Goal: Book appointment/travel/reservation

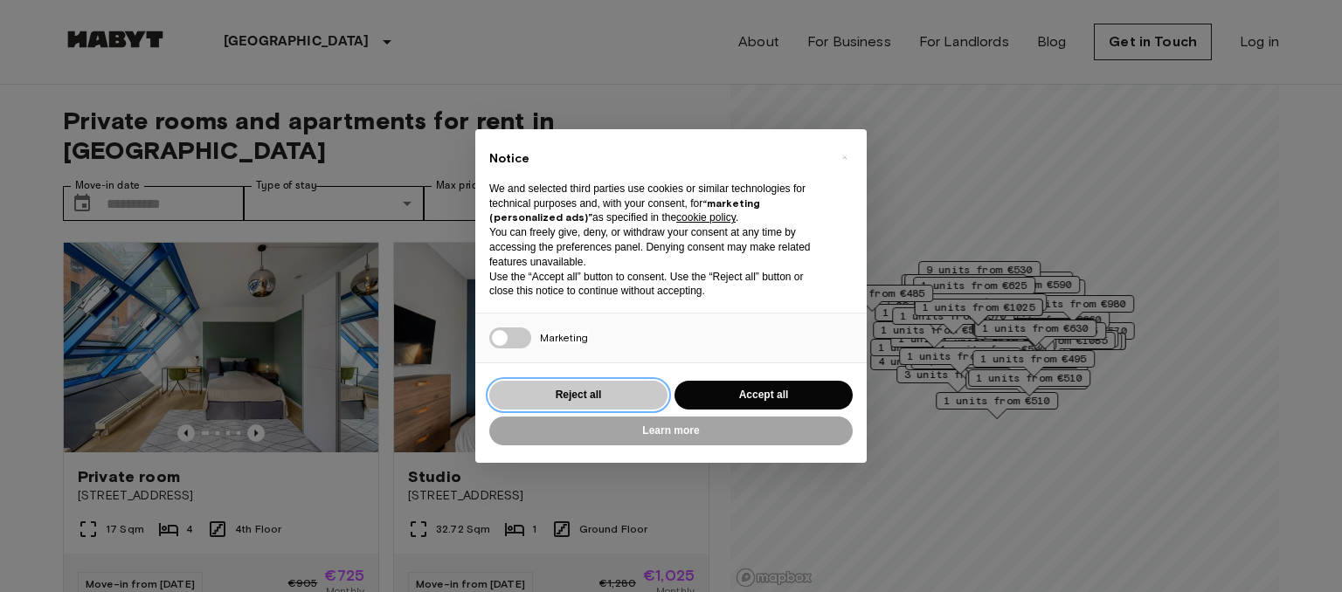
click at [595, 399] on button "Reject all" at bounding box center [578, 395] width 178 height 29
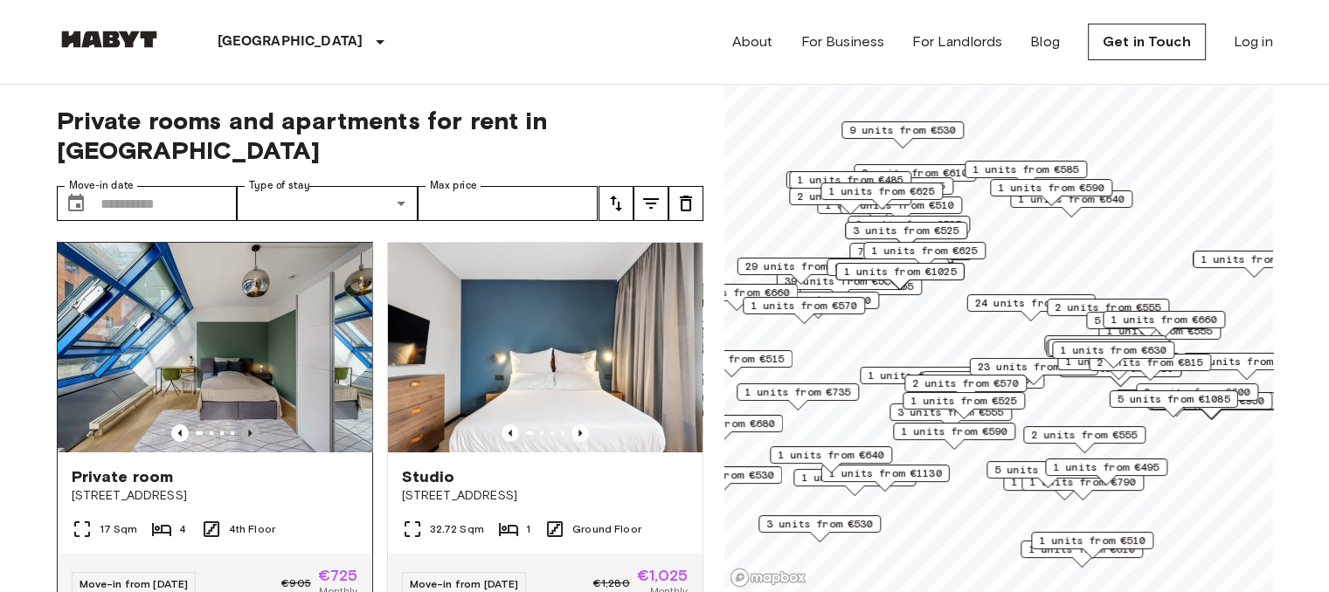
click at [248, 425] on icon "Previous image" at bounding box center [249, 433] width 17 height 17
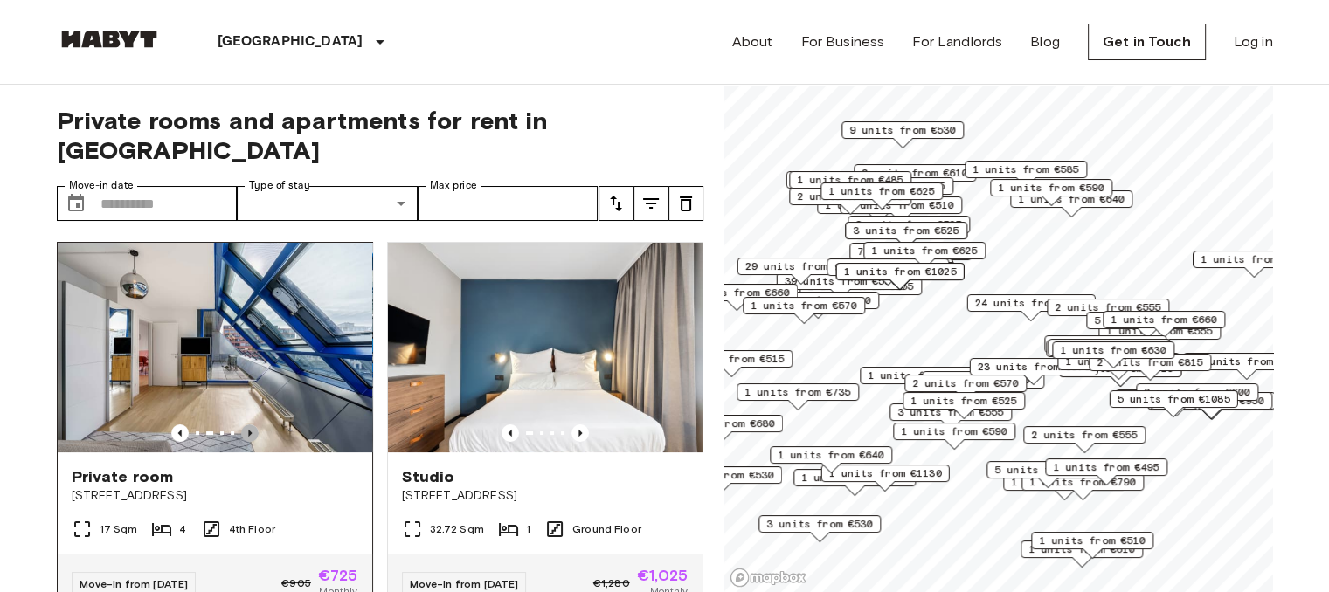
click at [248, 425] on icon "Previous image" at bounding box center [249, 433] width 17 height 17
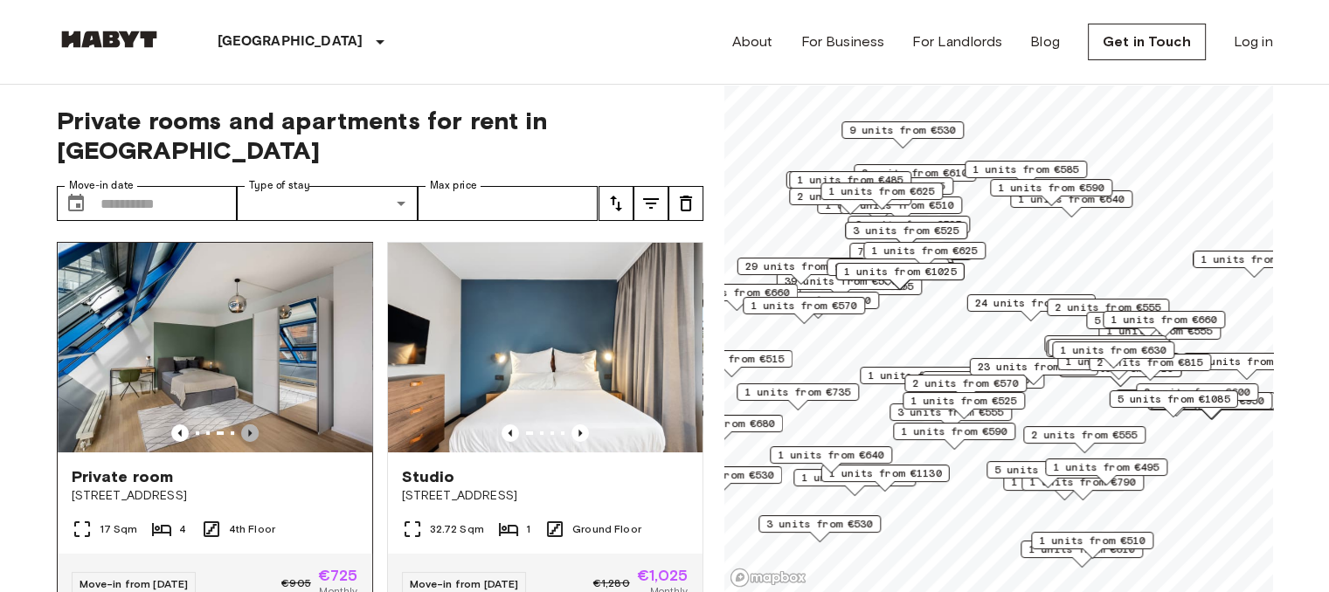
click at [248, 425] on icon "Previous image" at bounding box center [249, 433] width 17 height 17
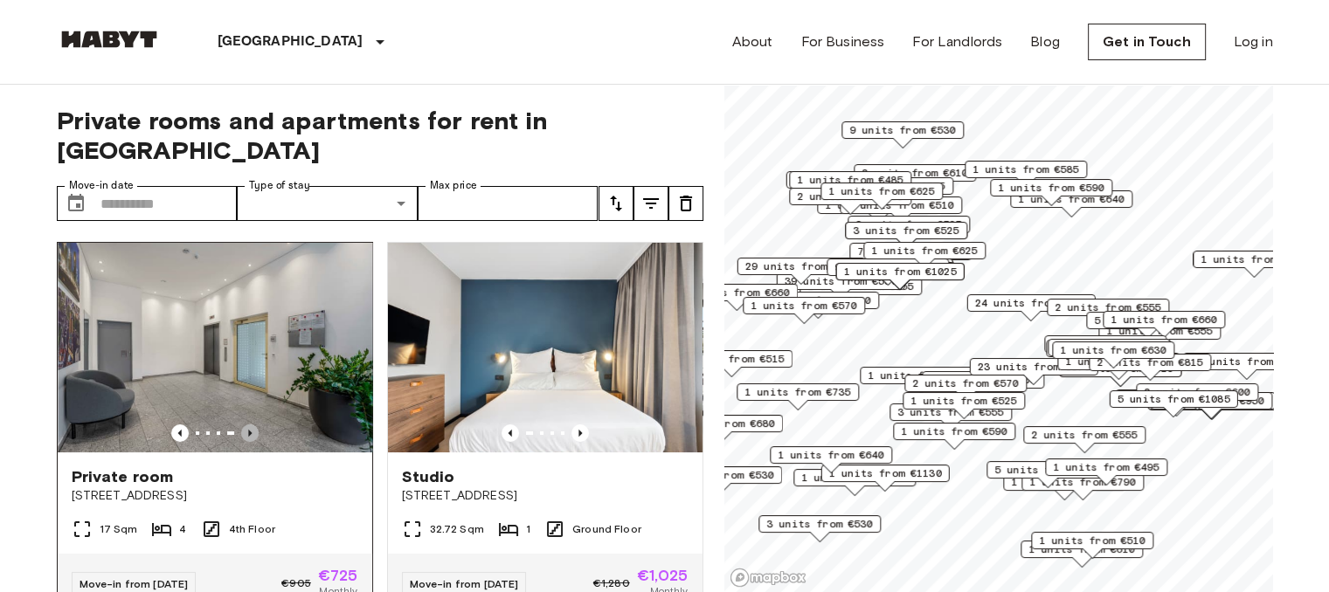
click at [248, 425] on icon "Previous image" at bounding box center [249, 433] width 17 height 17
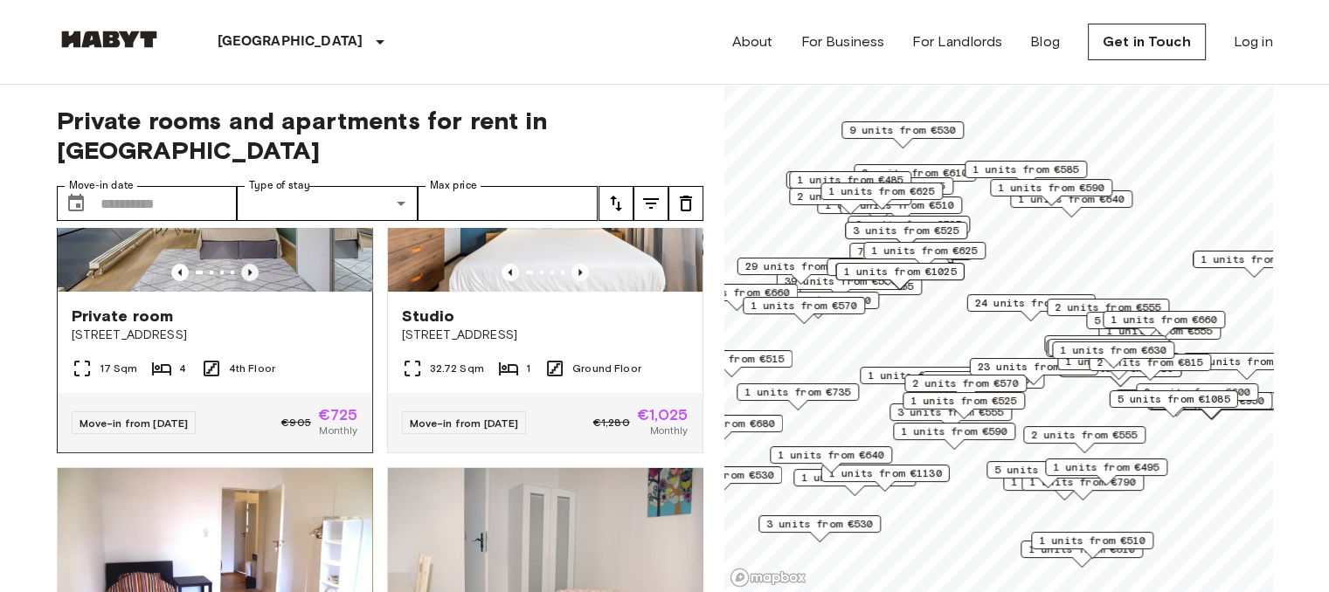
scroll to position [423, 0]
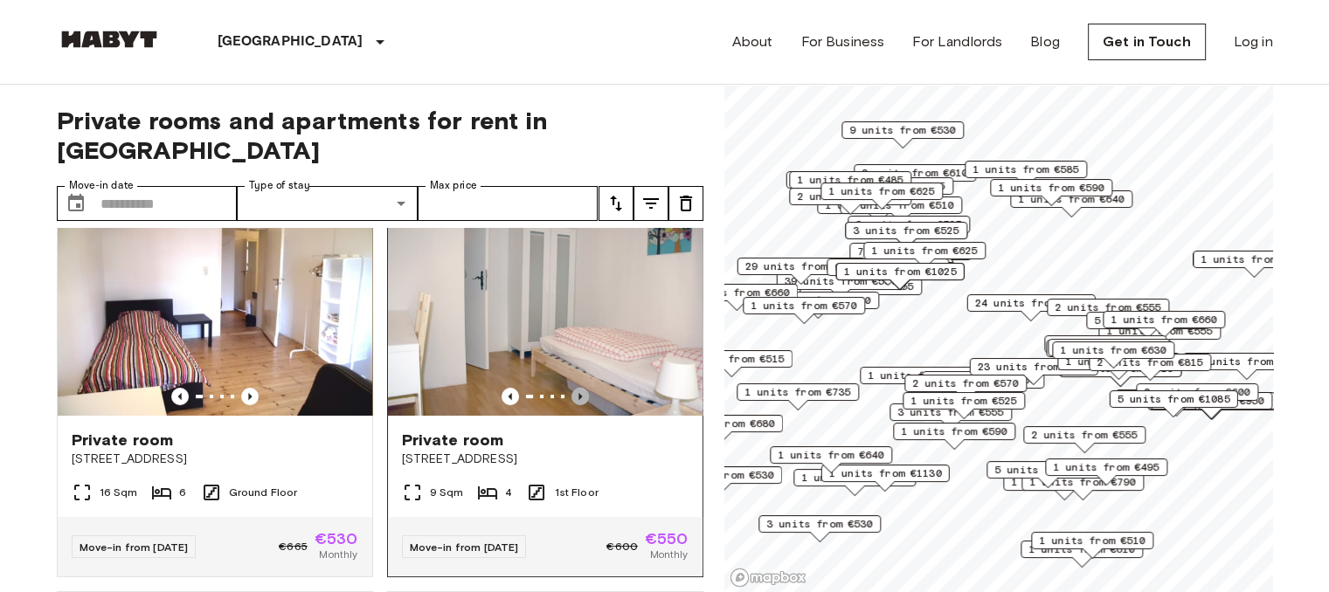
click at [573, 388] on icon "Previous image" at bounding box center [579, 396] width 17 height 17
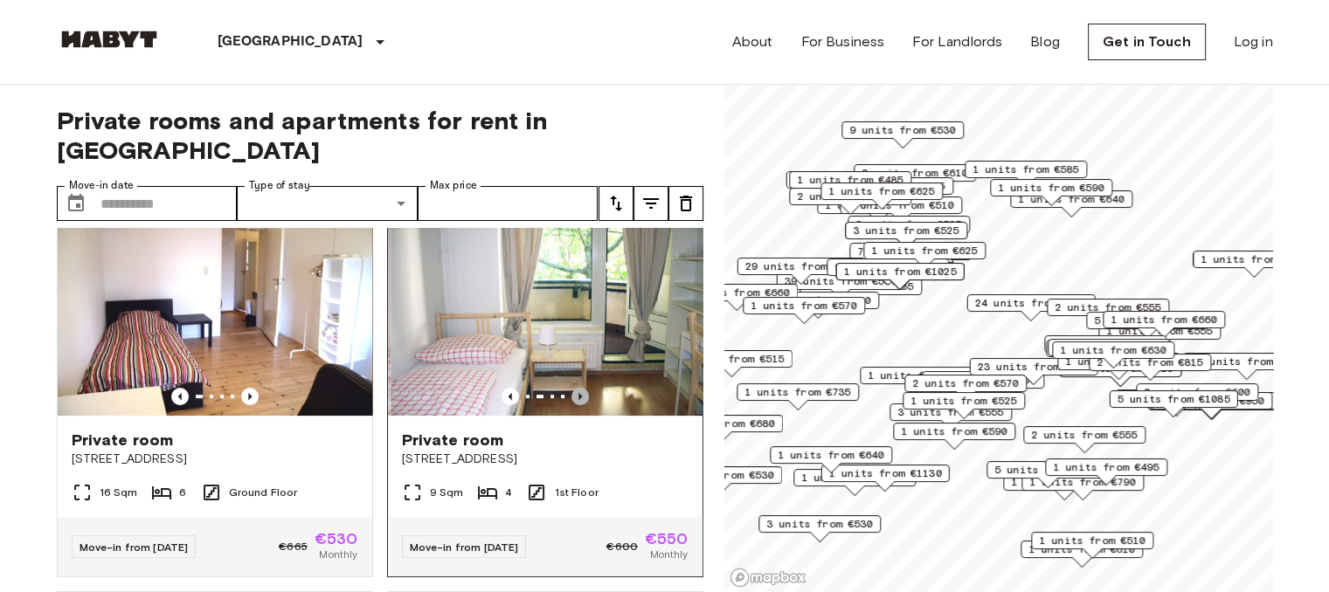
click at [573, 388] on icon "Previous image" at bounding box center [579, 396] width 17 height 17
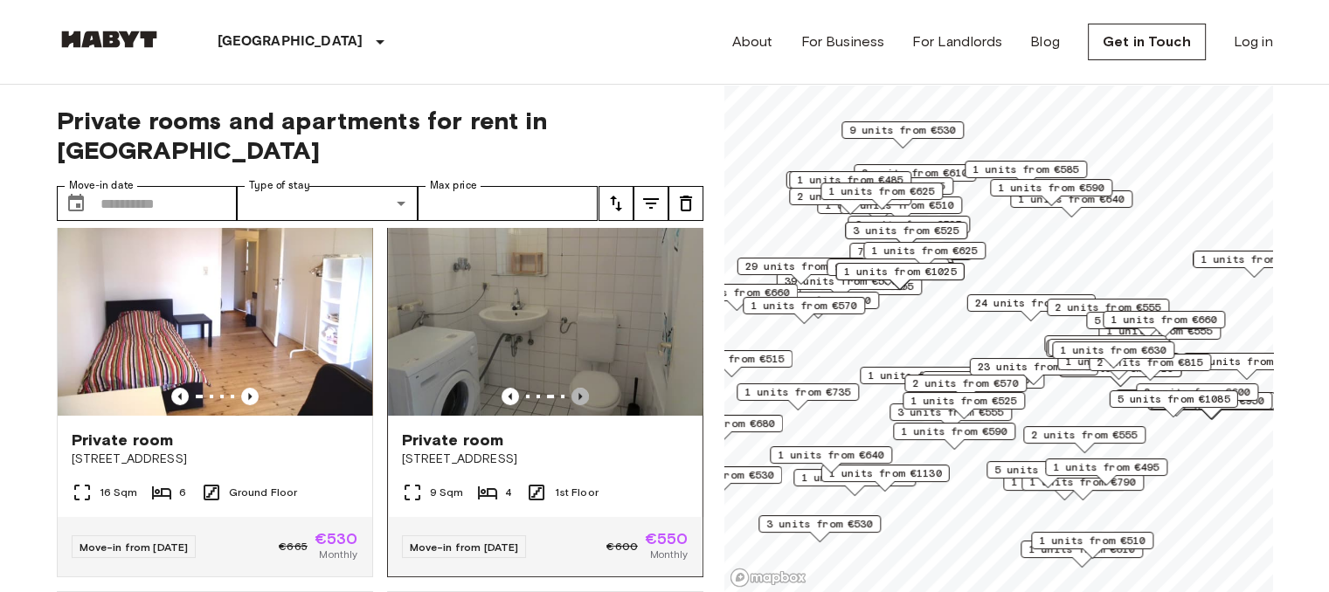
click at [573, 388] on icon "Previous image" at bounding box center [579, 396] width 17 height 17
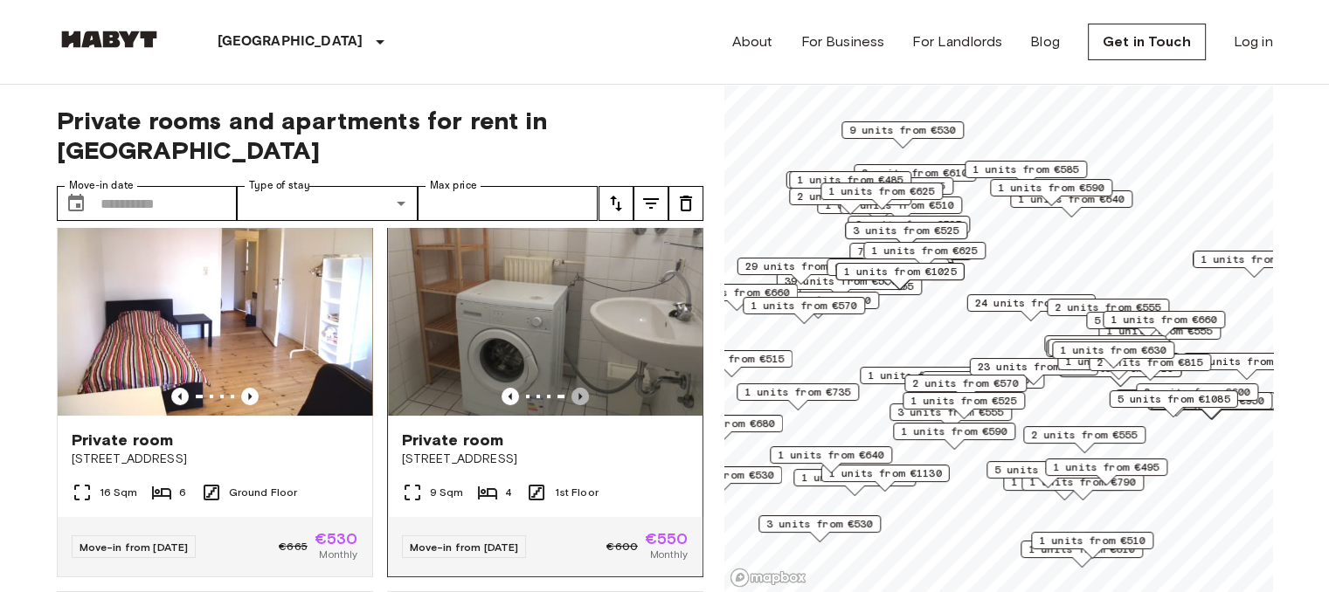
click at [573, 388] on icon "Previous image" at bounding box center [579, 396] width 17 height 17
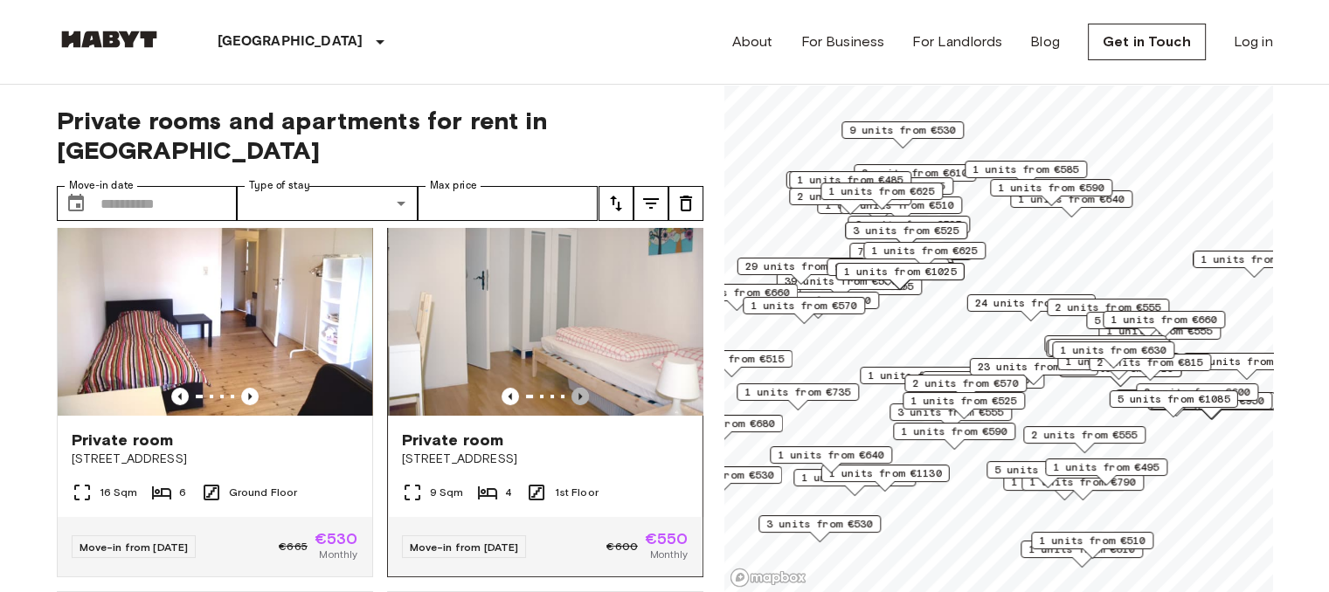
click at [573, 388] on icon "Previous image" at bounding box center [579, 396] width 17 height 17
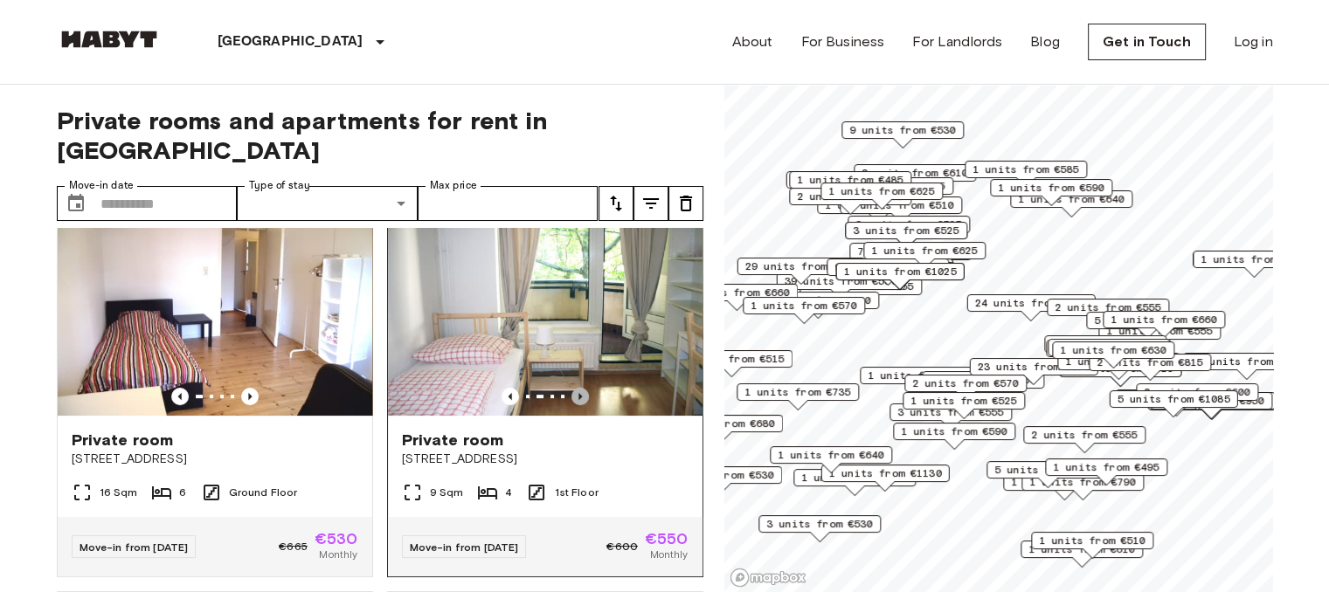
click at [573, 388] on icon "Previous image" at bounding box center [579, 396] width 17 height 17
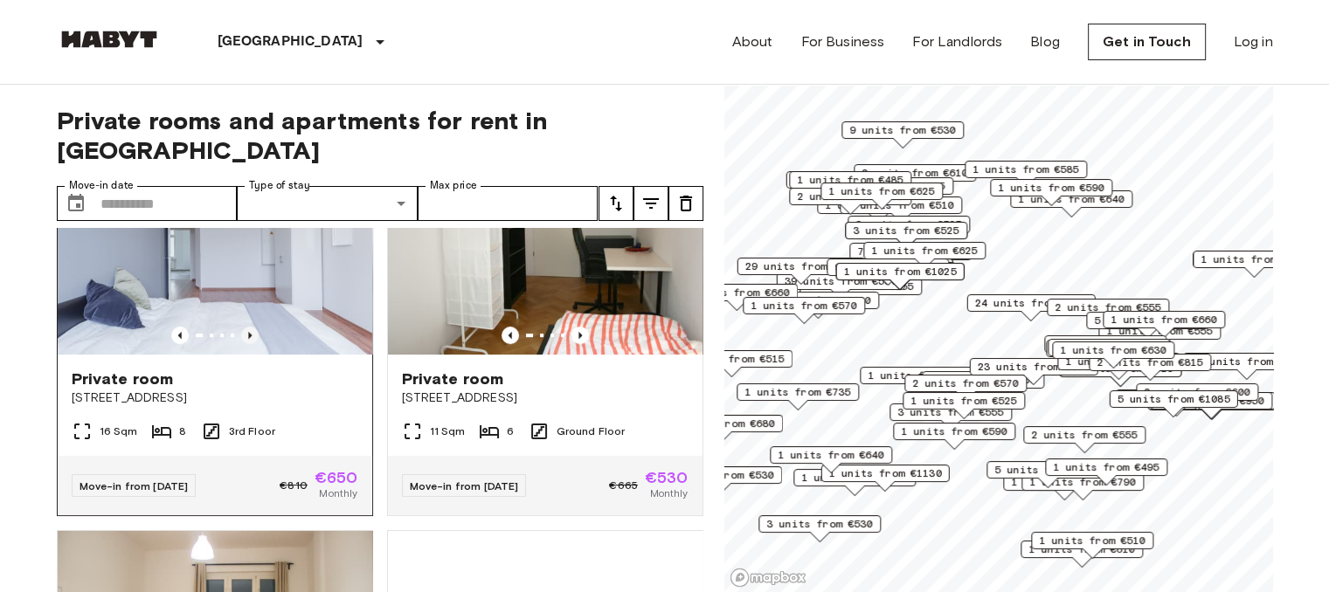
scroll to position [873, 0]
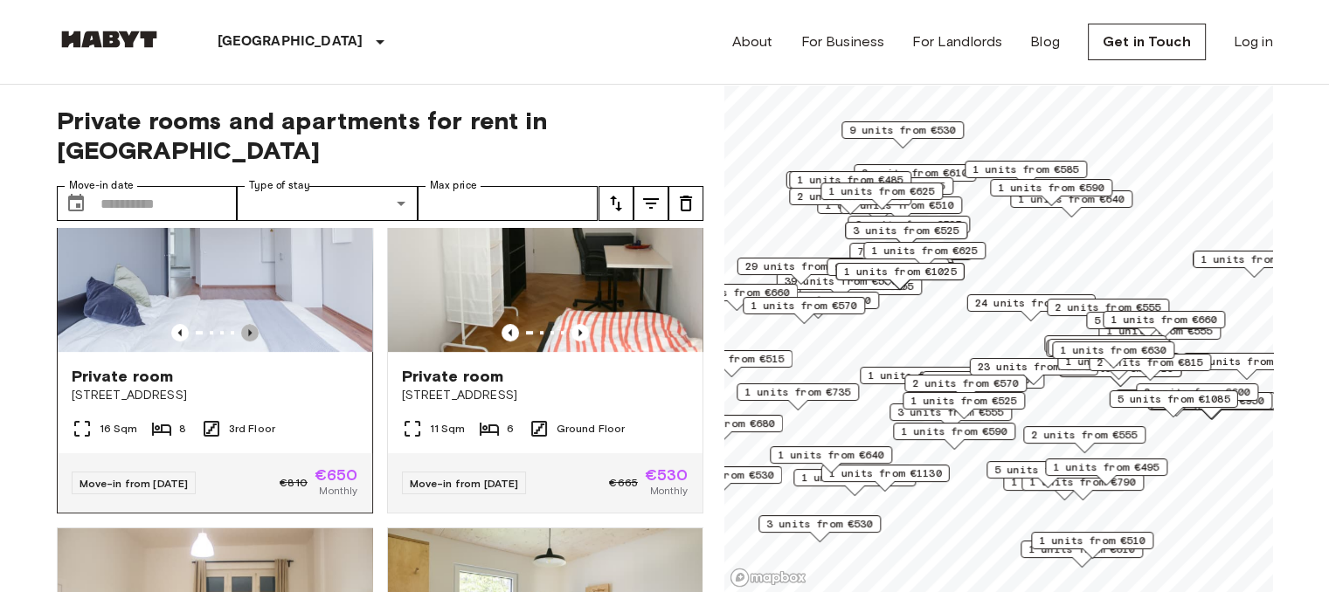
click at [244, 324] on icon "Previous image" at bounding box center [249, 332] width 17 height 17
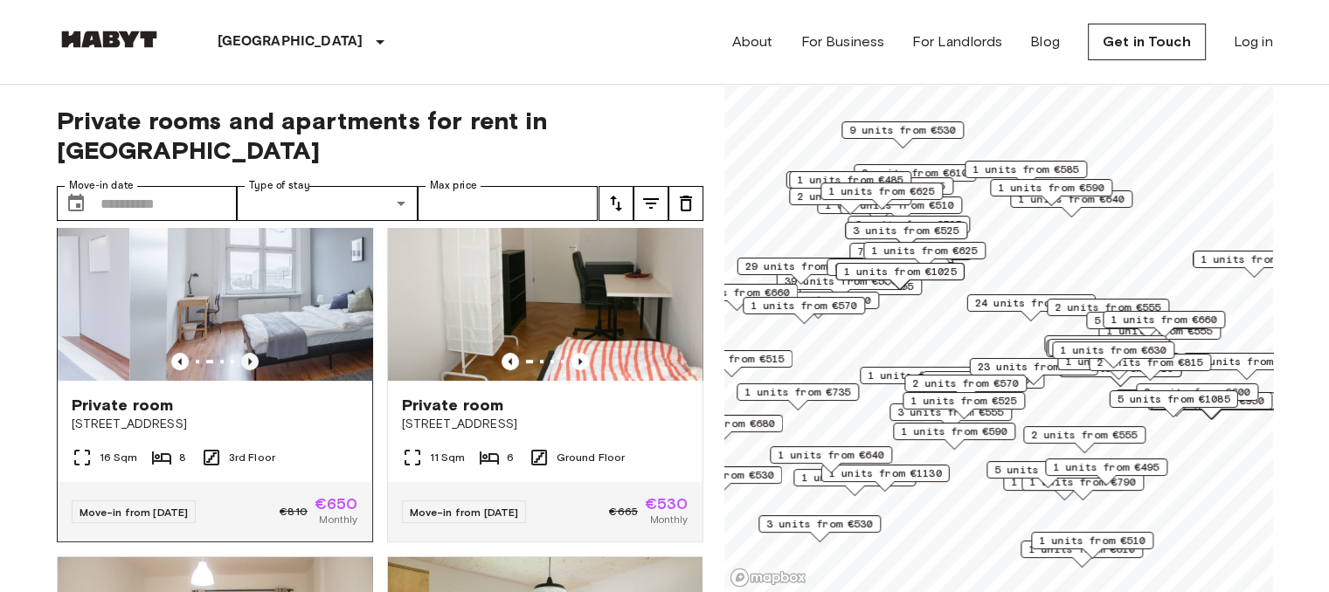
scroll to position [841, 0]
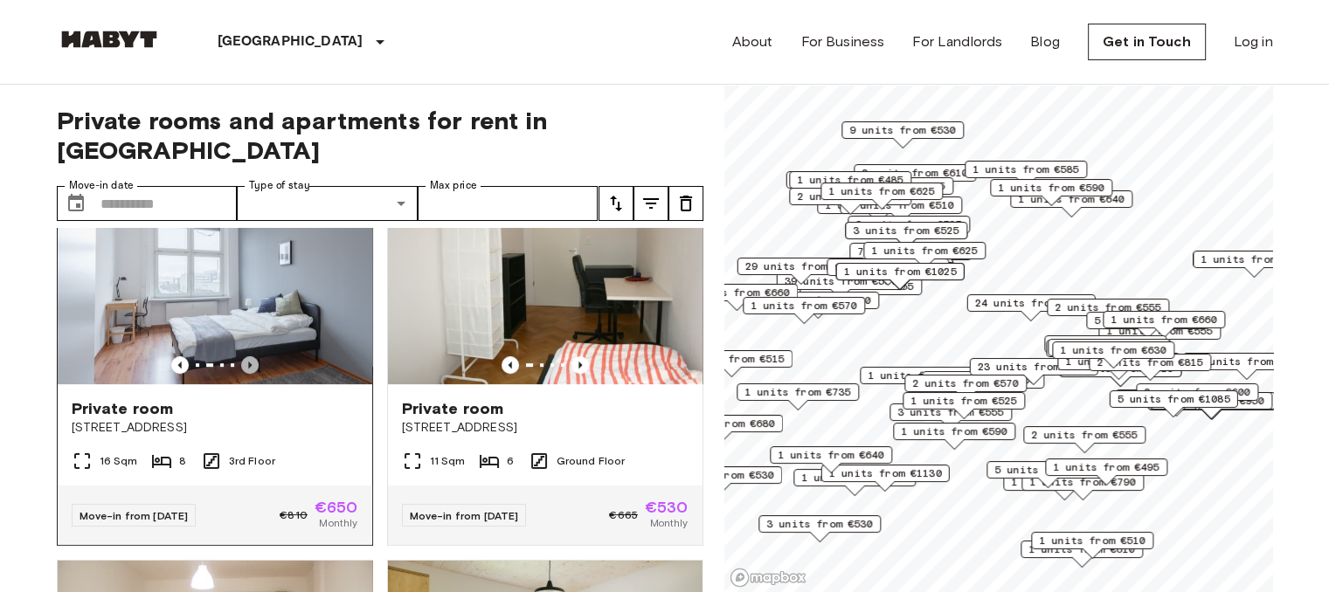
click at [244, 356] on icon "Previous image" at bounding box center [249, 364] width 17 height 17
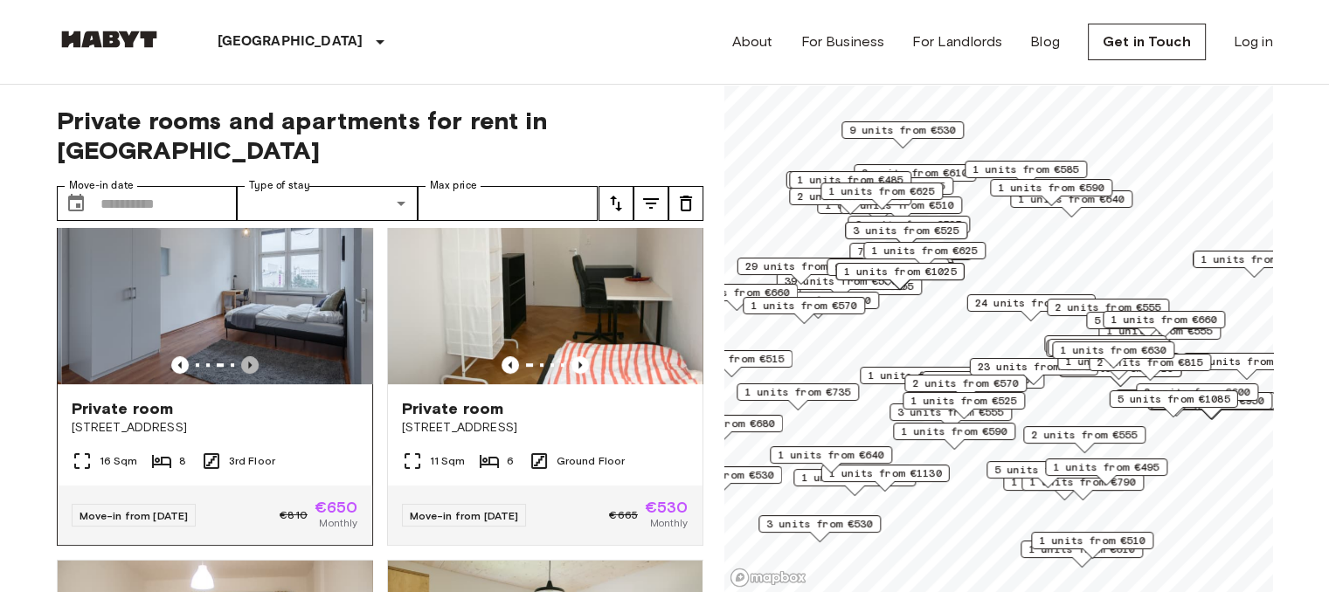
click at [244, 356] on icon "Previous image" at bounding box center [249, 364] width 17 height 17
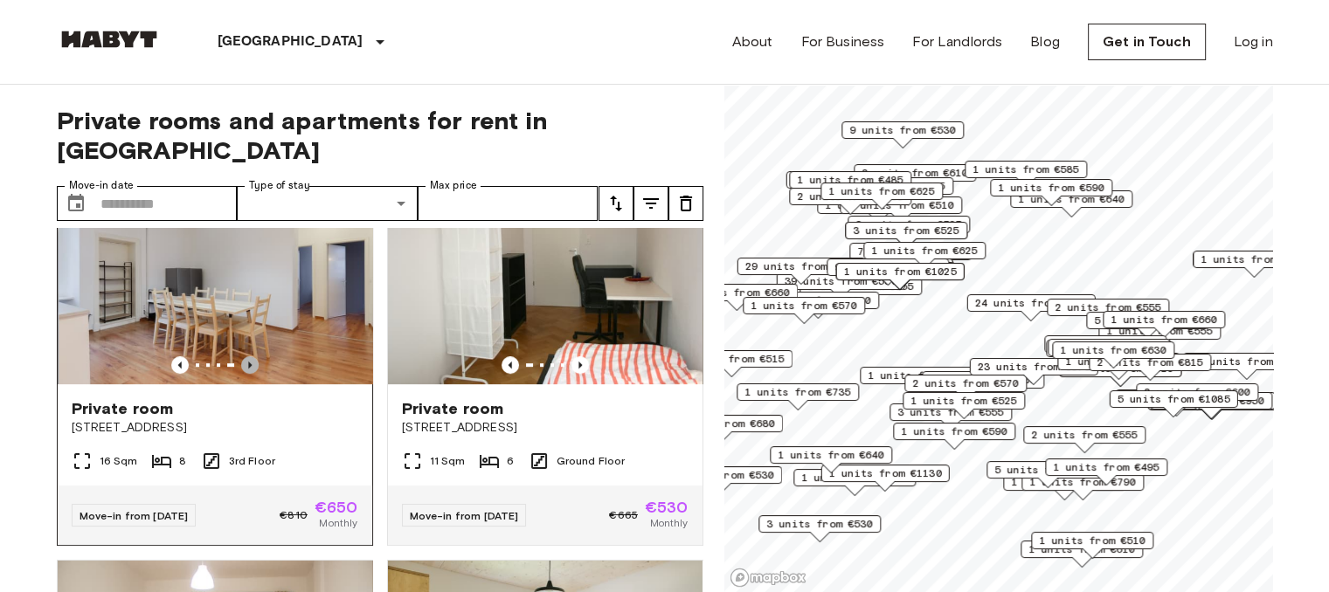
click at [244, 356] on icon "Previous image" at bounding box center [249, 364] width 17 height 17
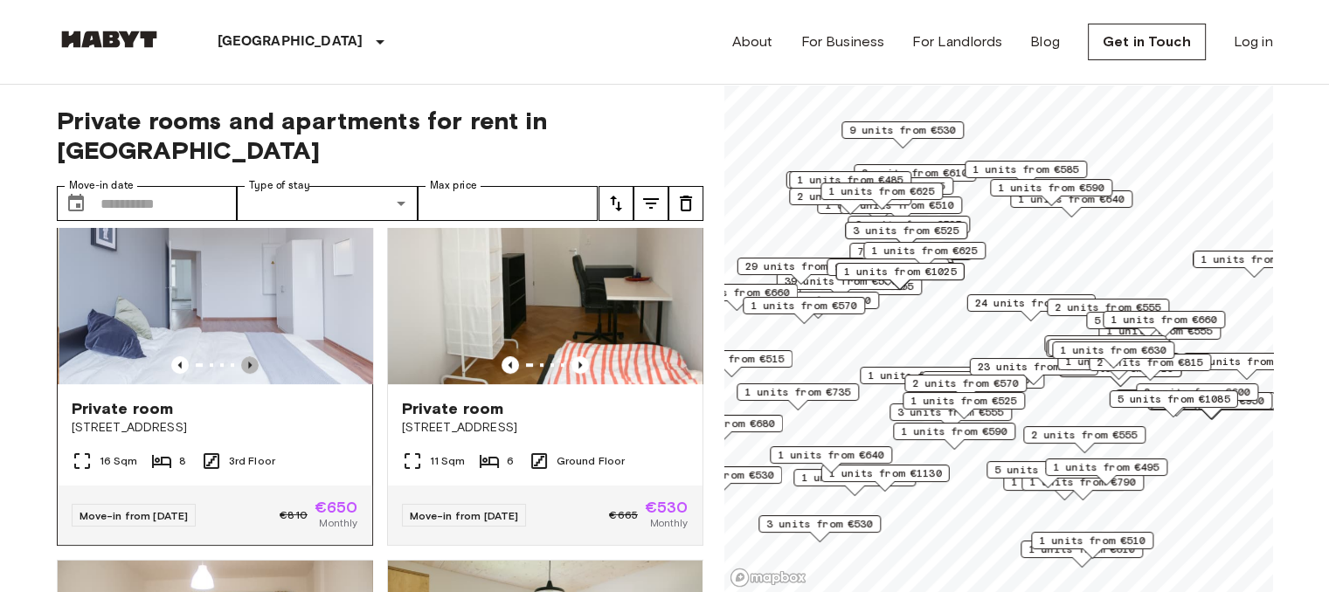
click at [244, 356] on icon "Previous image" at bounding box center [249, 364] width 17 height 17
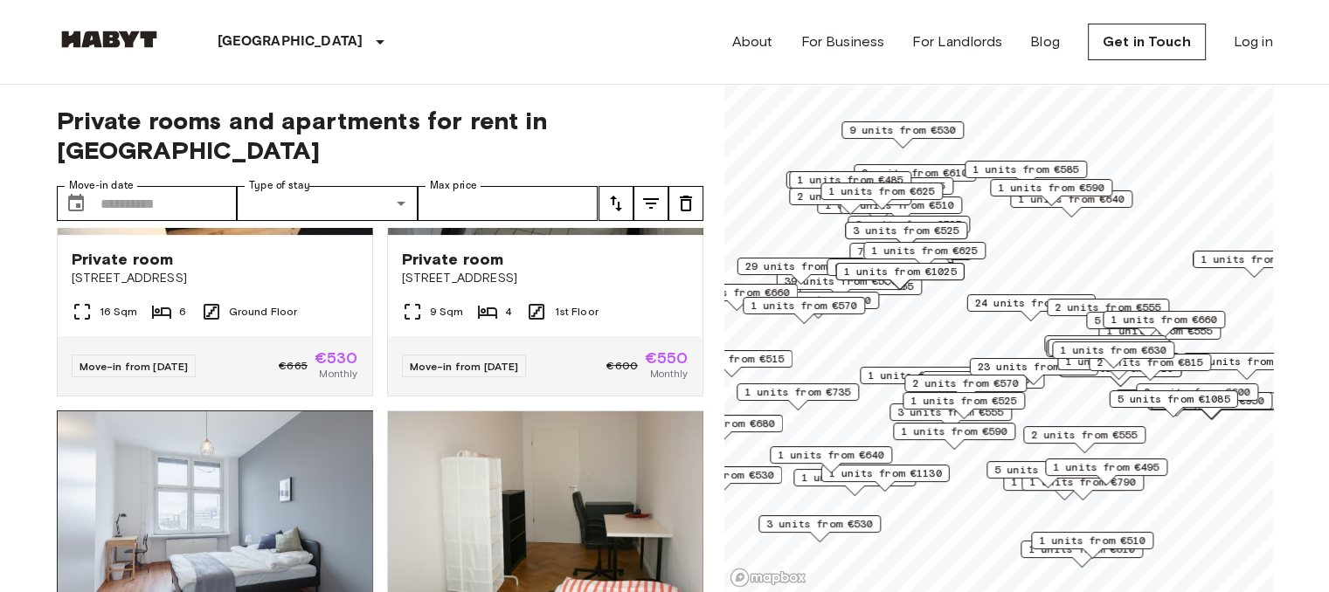
scroll to position [440, 0]
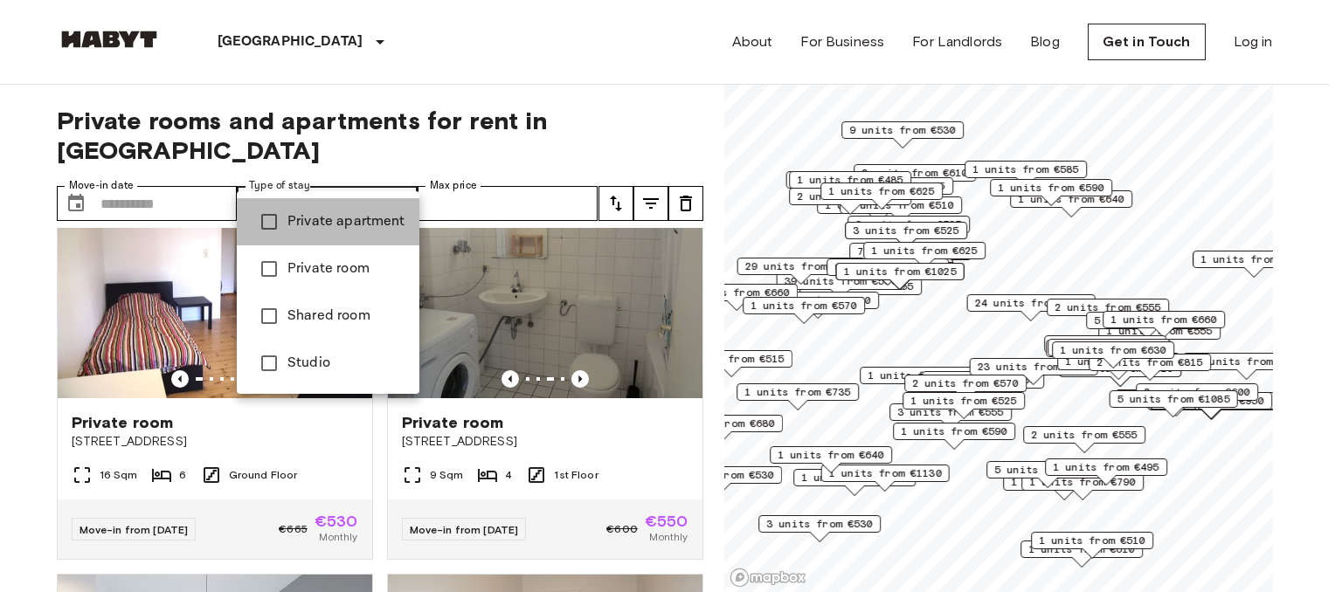
click at [356, 220] on span "Private apartment" at bounding box center [346, 221] width 118 height 21
type input "**********"
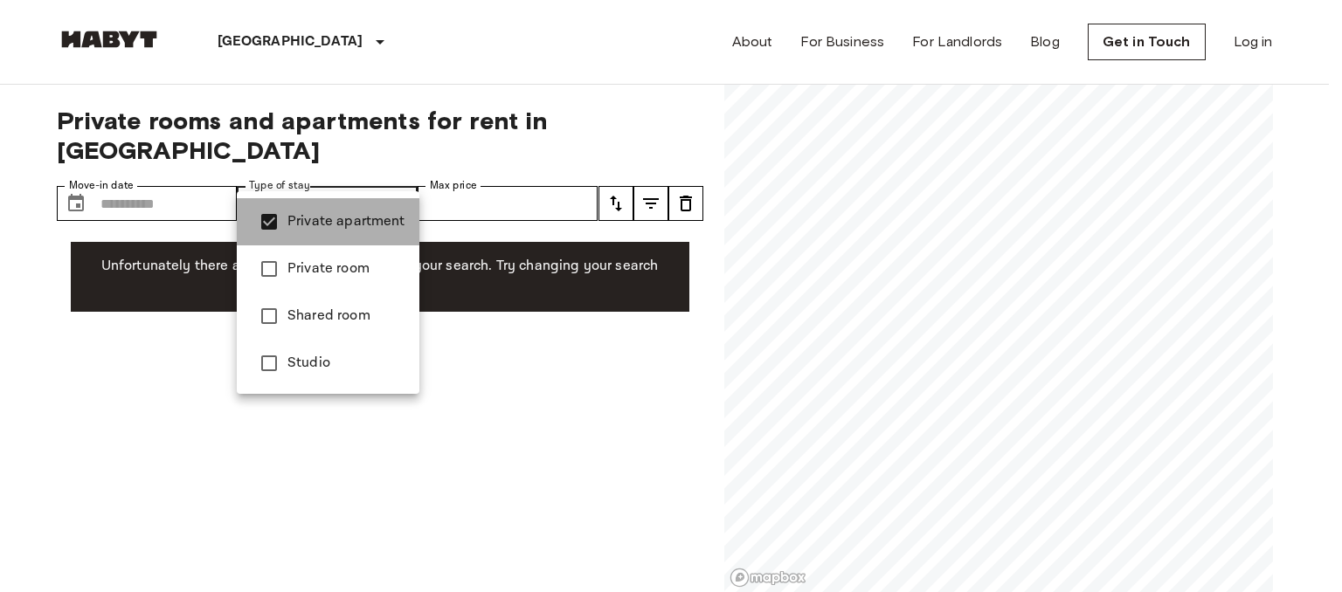
click at [356, 220] on span "Private apartment" at bounding box center [346, 221] width 118 height 21
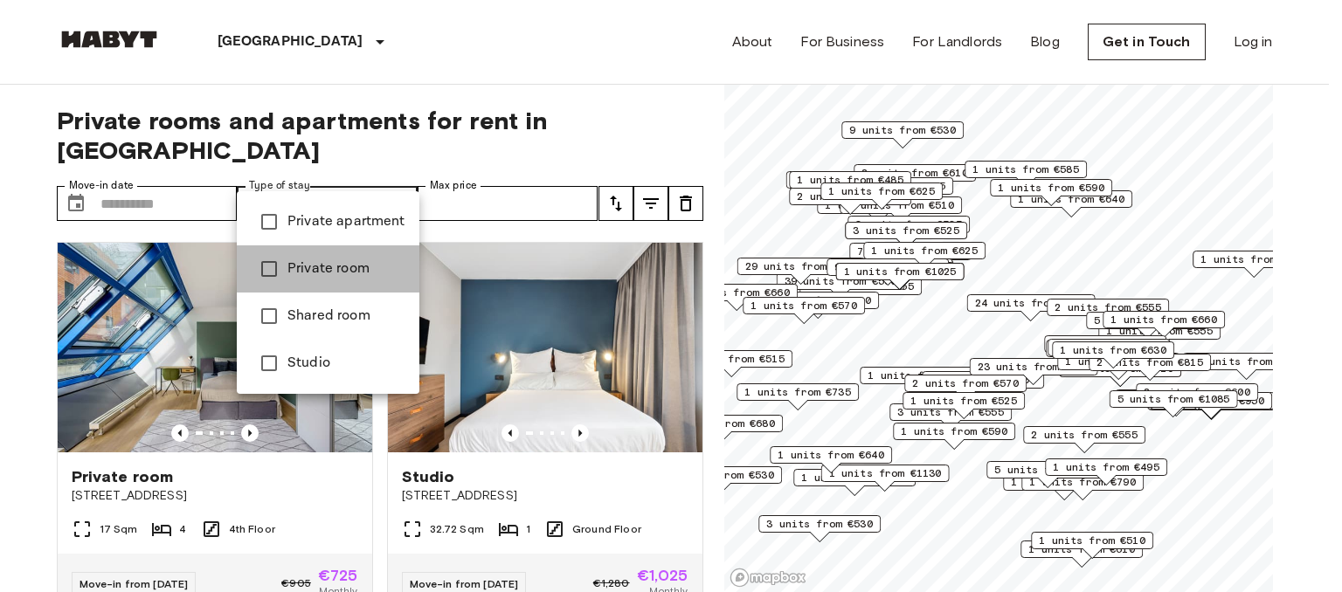
click at [336, 259] on span "Private room" at bounding box center [346, 269] width 118 height 21
type input "**********"
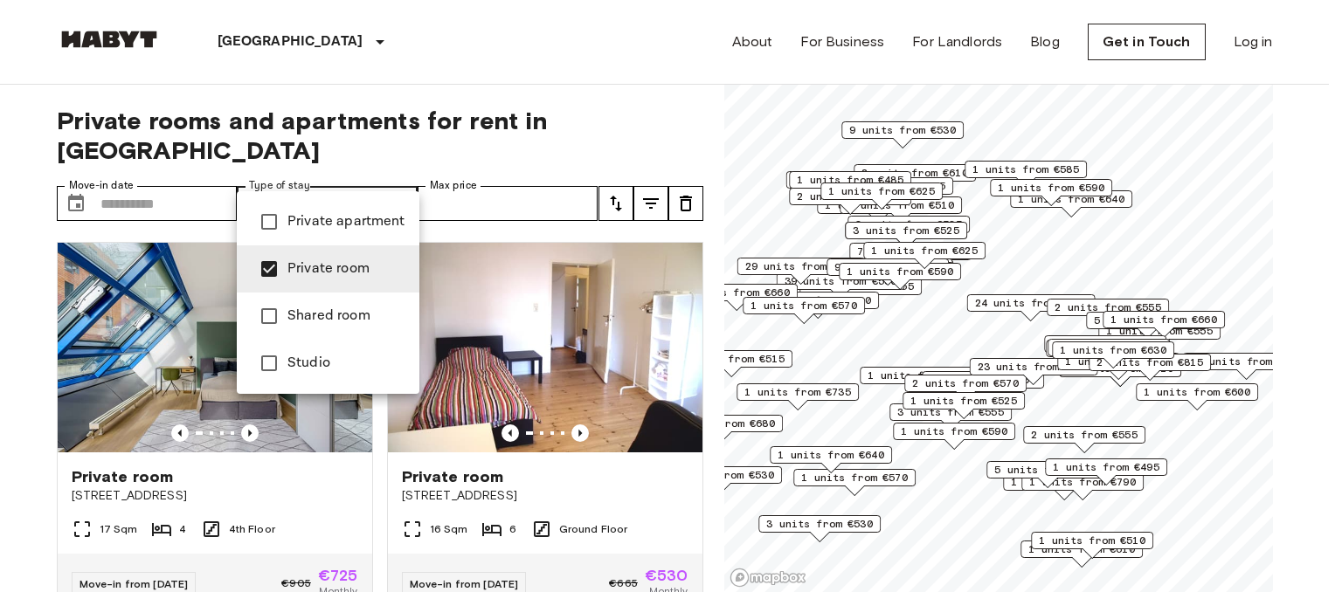
click at [444, 197] on div at bounding box center [671, 296] width 1342 height 592
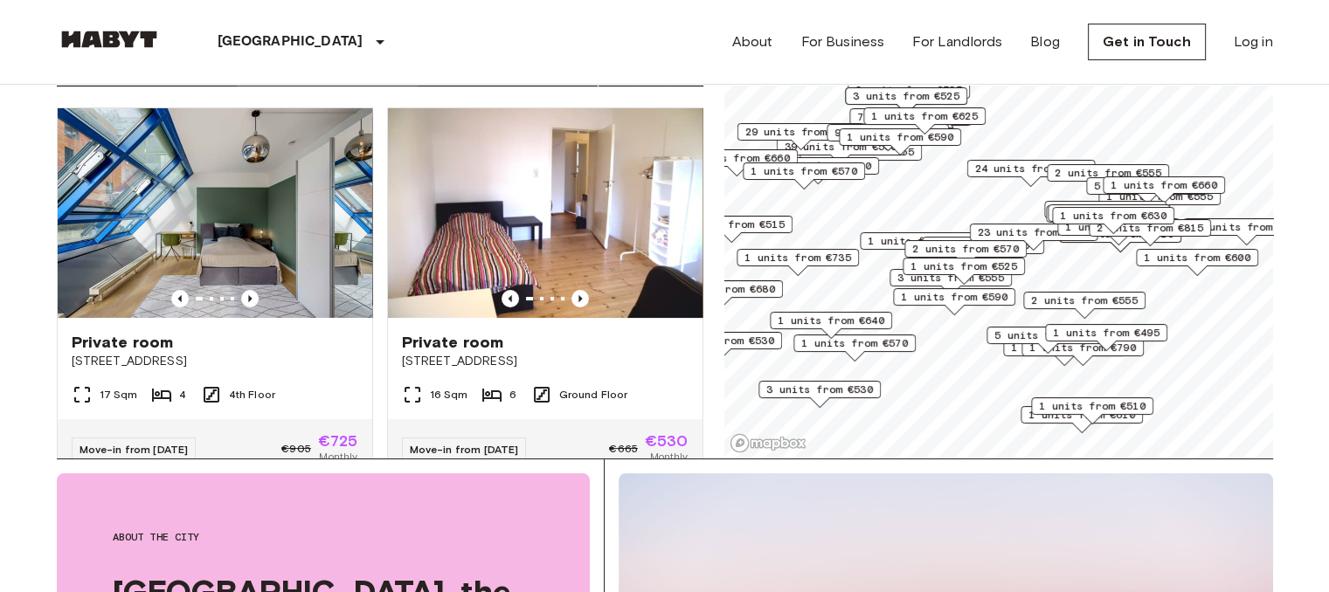
scroll to position [140, 0]
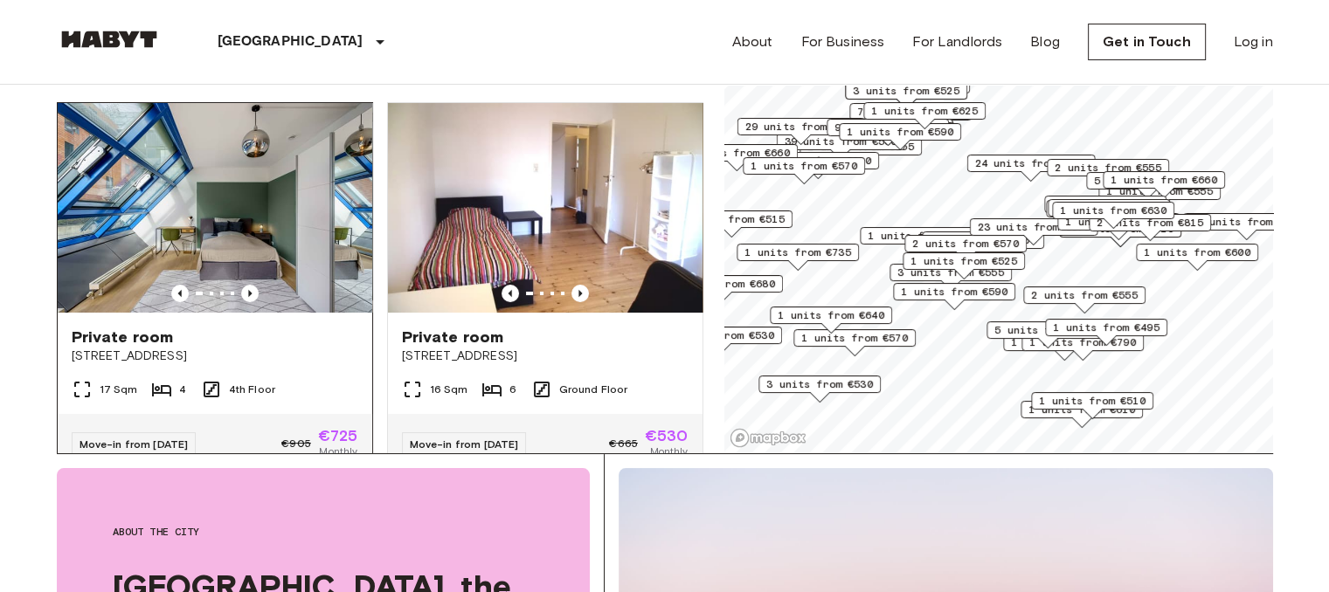
click at [264, 230] on img at bounding box center [215, 208] width 315 height 210
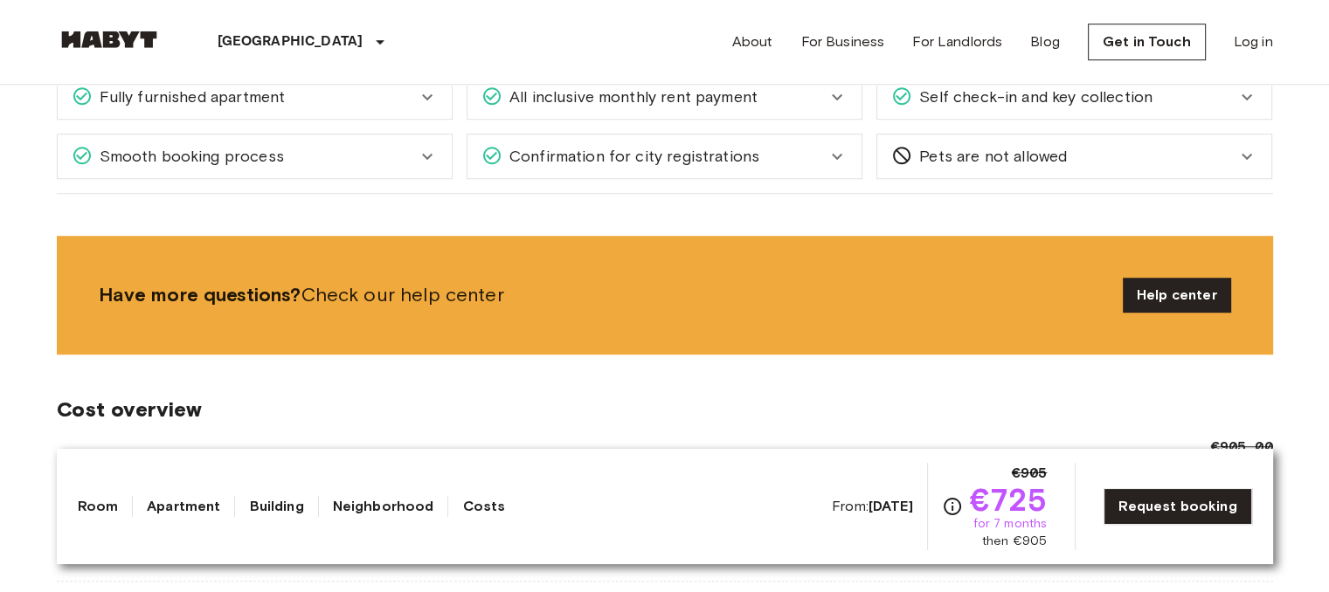
scroll to position [1178, 0]
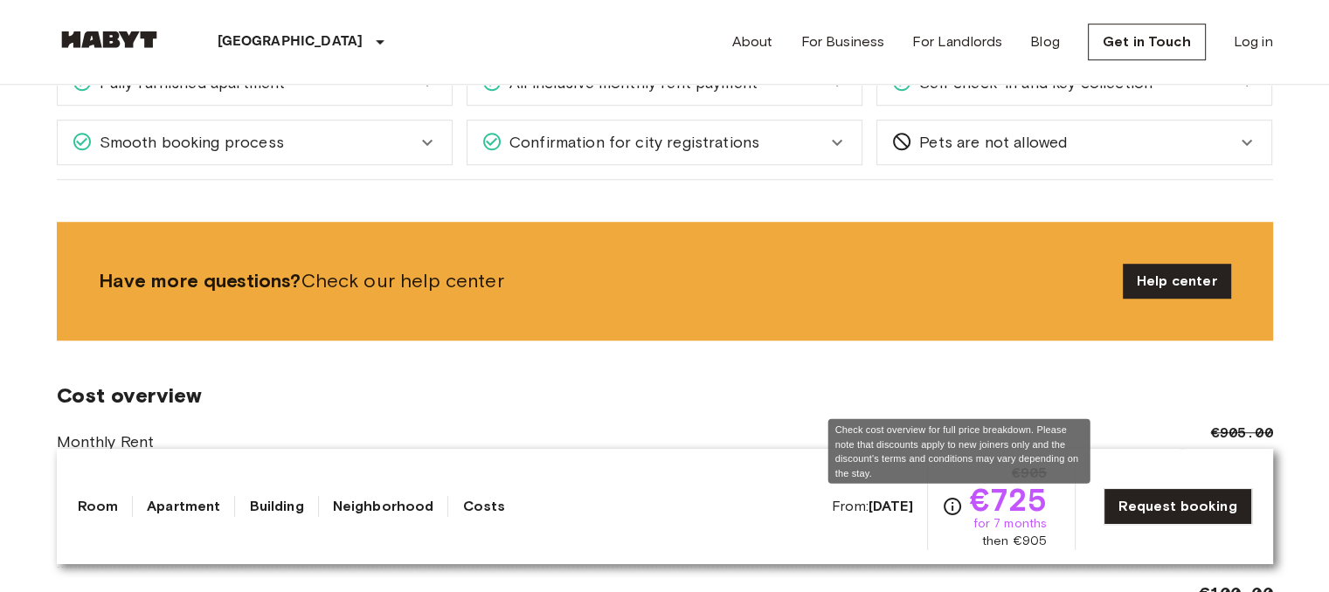
click at [958, 504] on icon "Check cost overview for full price breakdown. Please note that discounts apply …" at bounding box center [952, 506] width 21 height 21
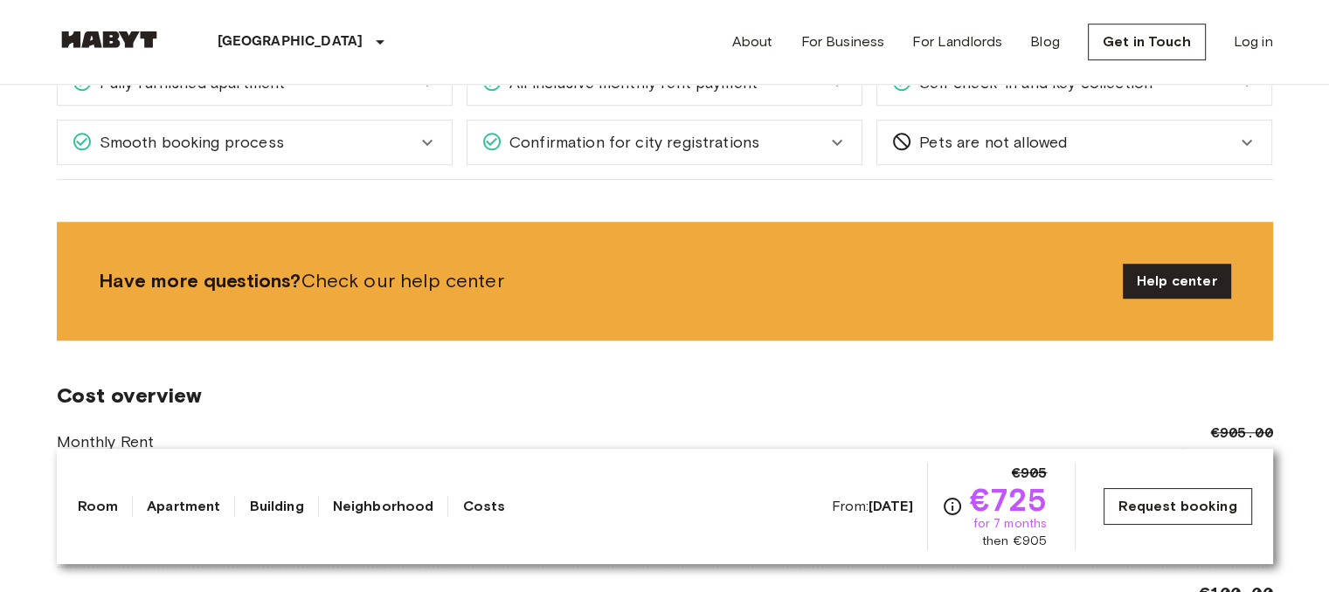
click at [1138, 515] on link "Request booking" at bounding box center [1178, 506] width 148 height 37
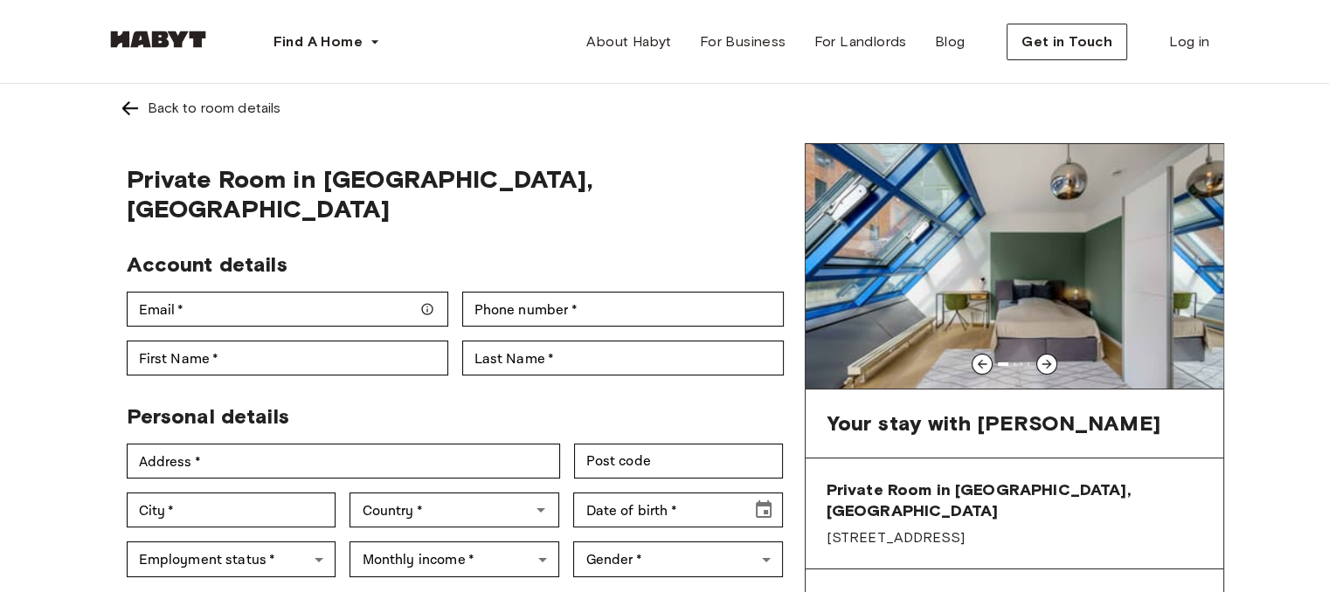
click at [1040, 357] on icon at bounding box center [1047, 364] width 14 height 14
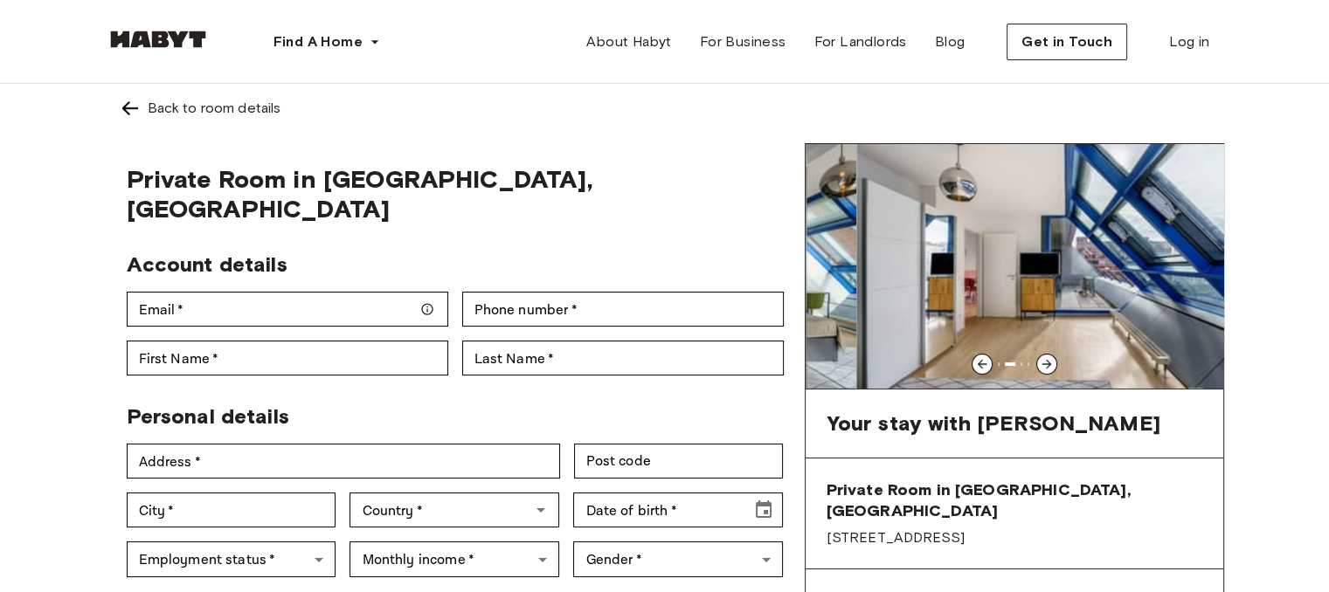
click at [1040, 357] on icon at bounding box center [1047, 364] width 14 height 14
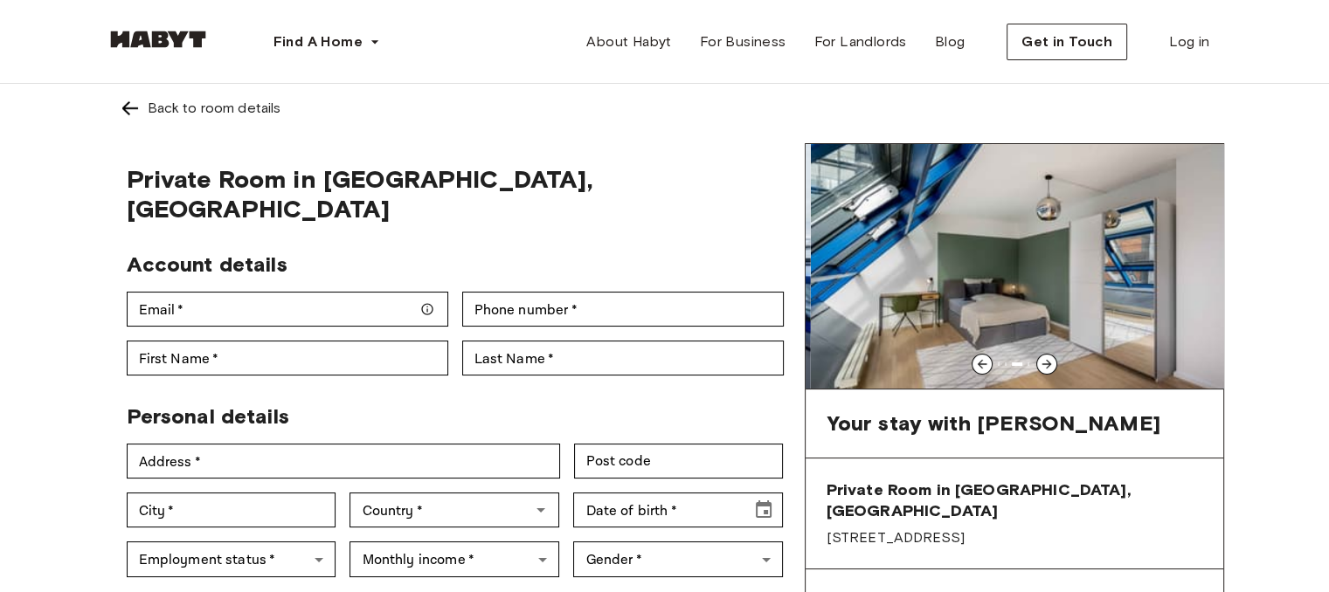
click at [1040, 357] on icon at bounding box center [1047, 364] width 14 height 14
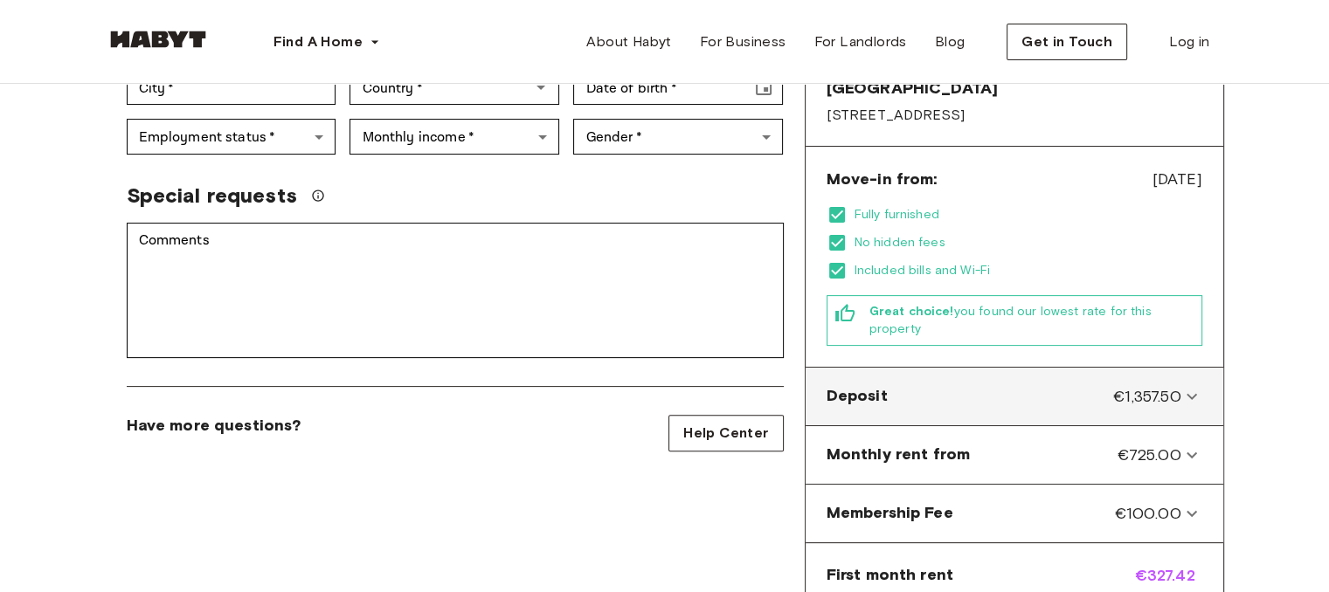
scroll to position [414, 0]
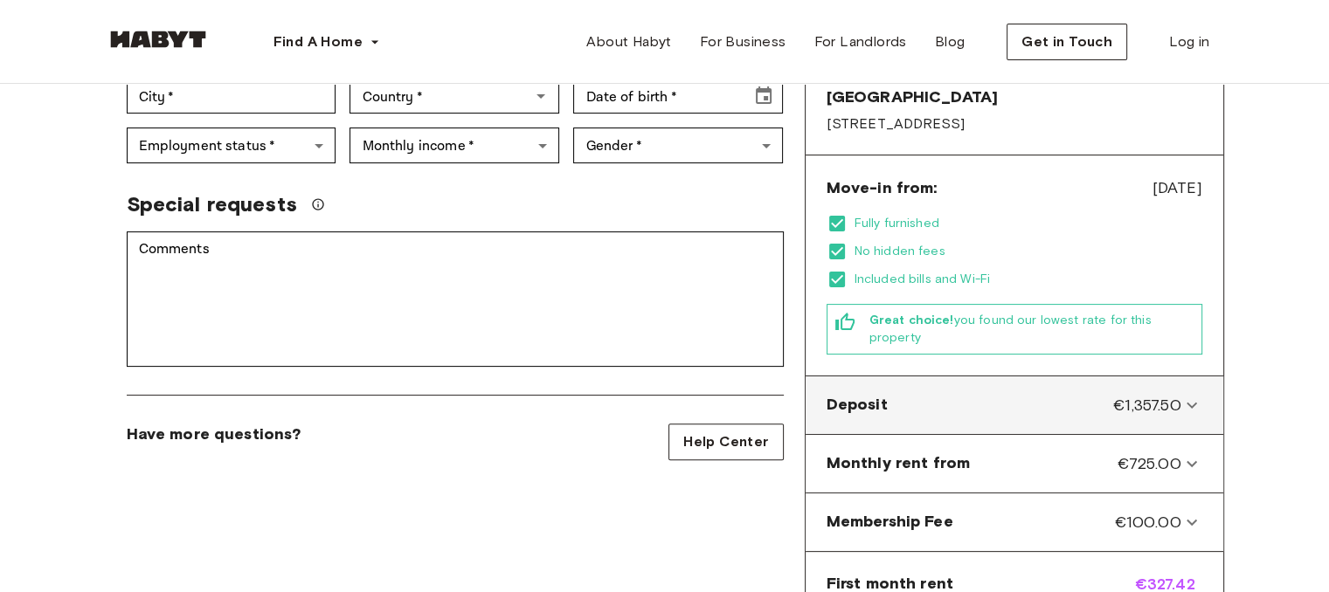
click at [1097, 394] on div "Deposit €1,357.50" at bounding box center [1004, 405] width 355 height 23
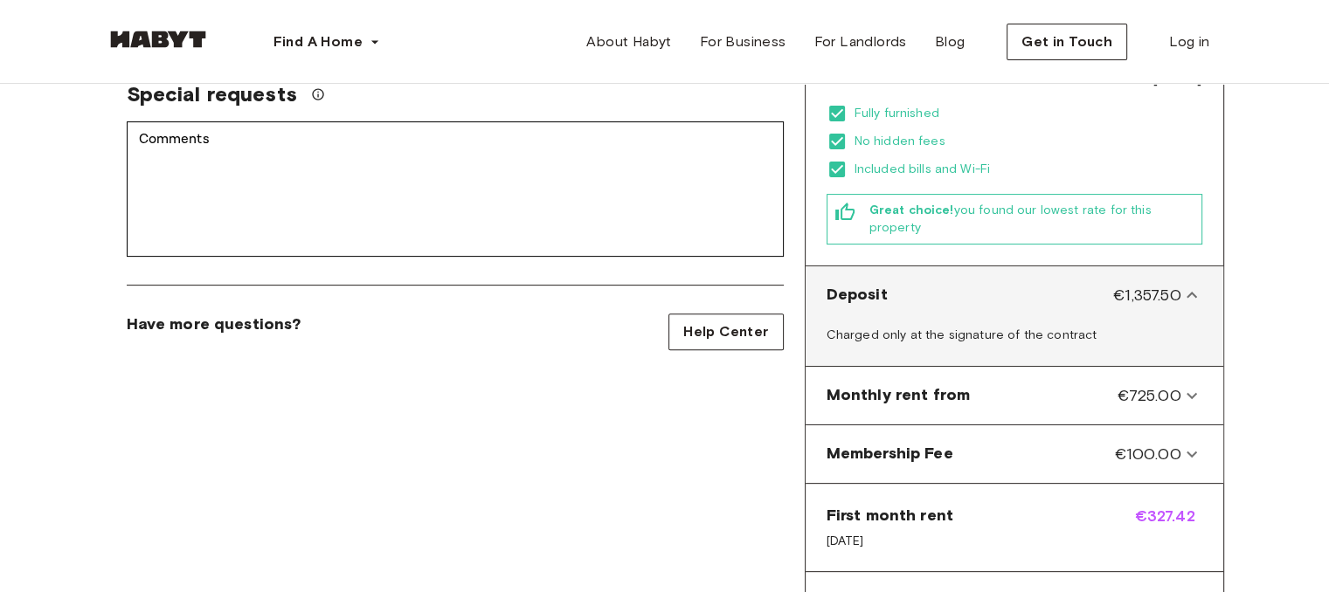
click at [1097, 384] on div "Monthly rent from €725.00" at bounding box center [1004, 395] width 355 height 23
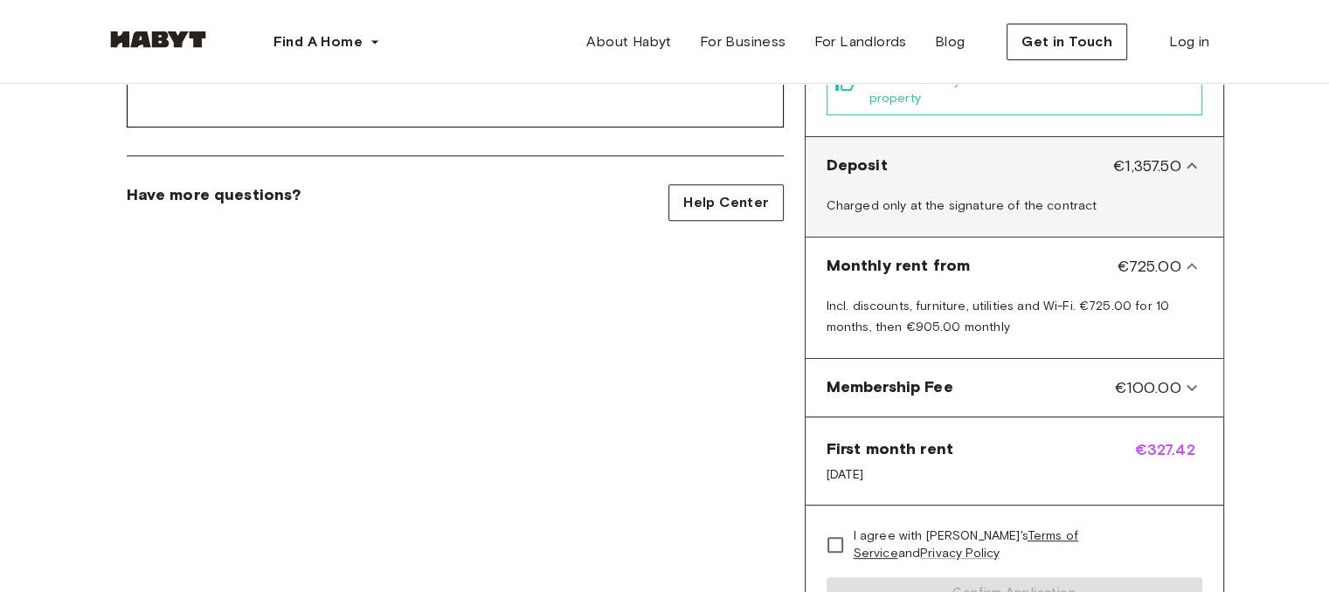
scroll to position [657, 0]
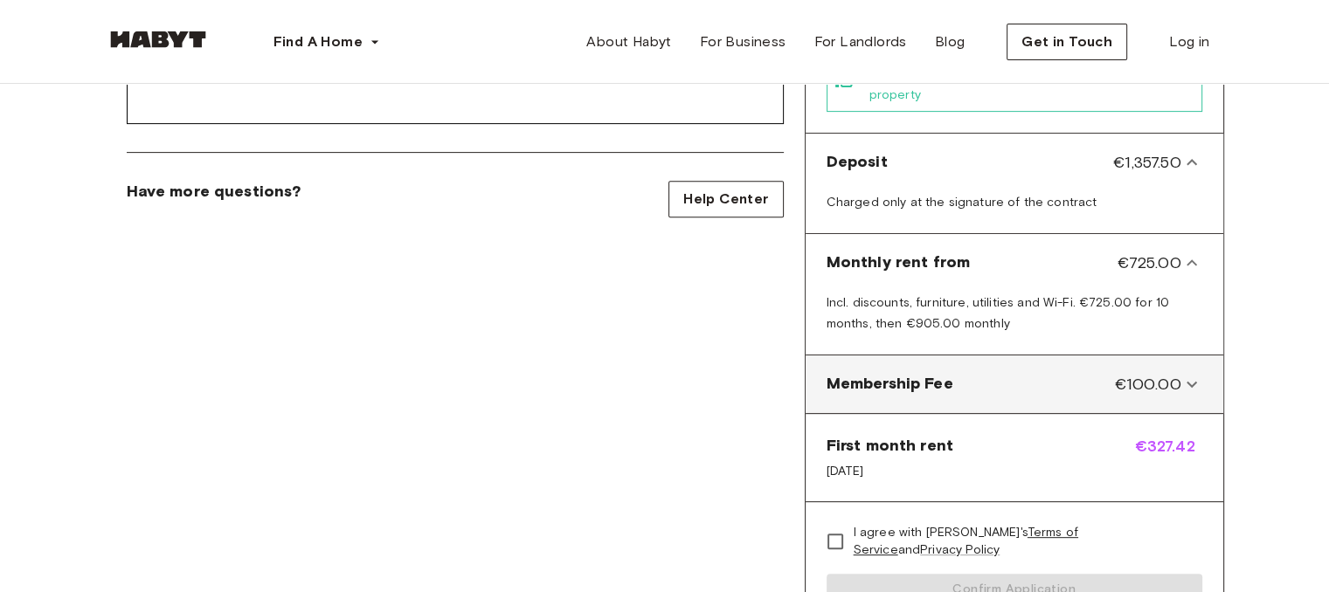
click at [1031, 373] on div "Membership Fee €100.00" at bounding box center [1004, 384] width 355 height 23
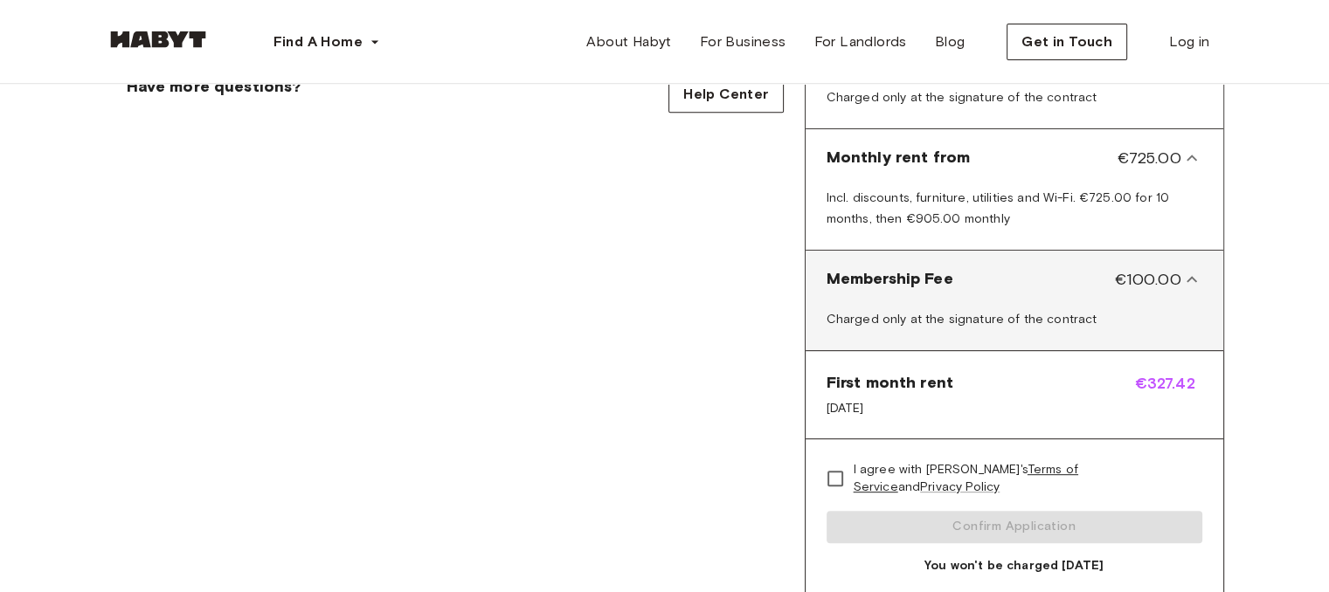
scroll to position [775, 0]
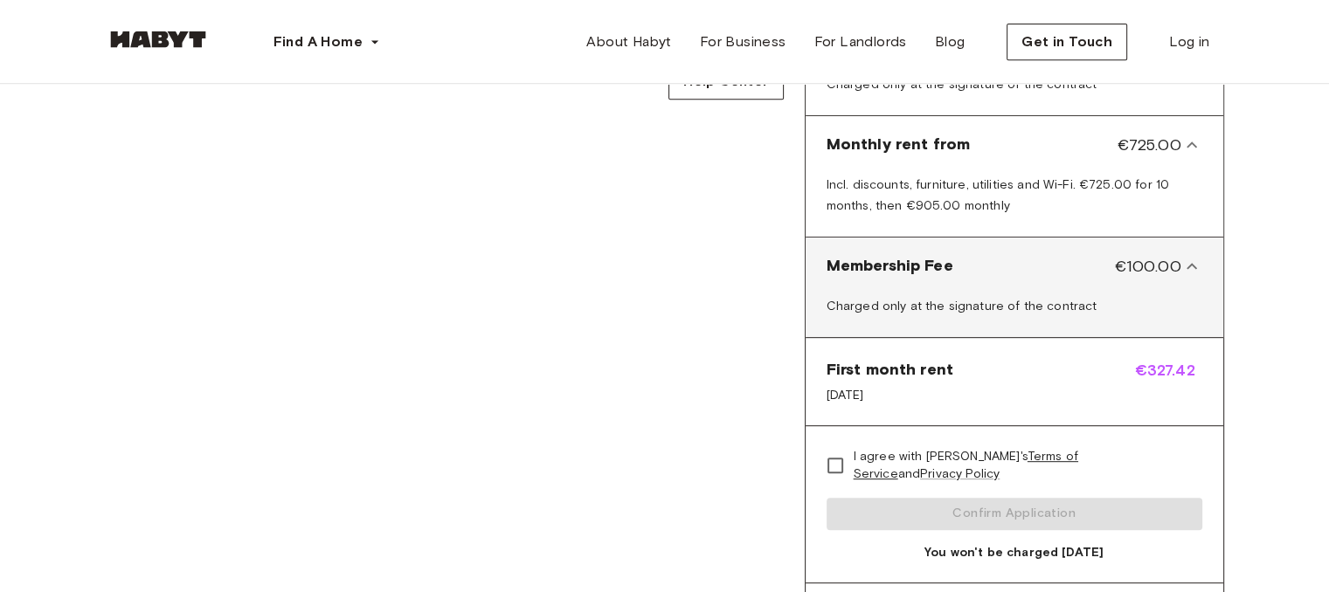
click at [1031, 338] on div "First month rent Aug 18, 2025 €327.42" at bounding box center [1015, 381] width 418 height 87
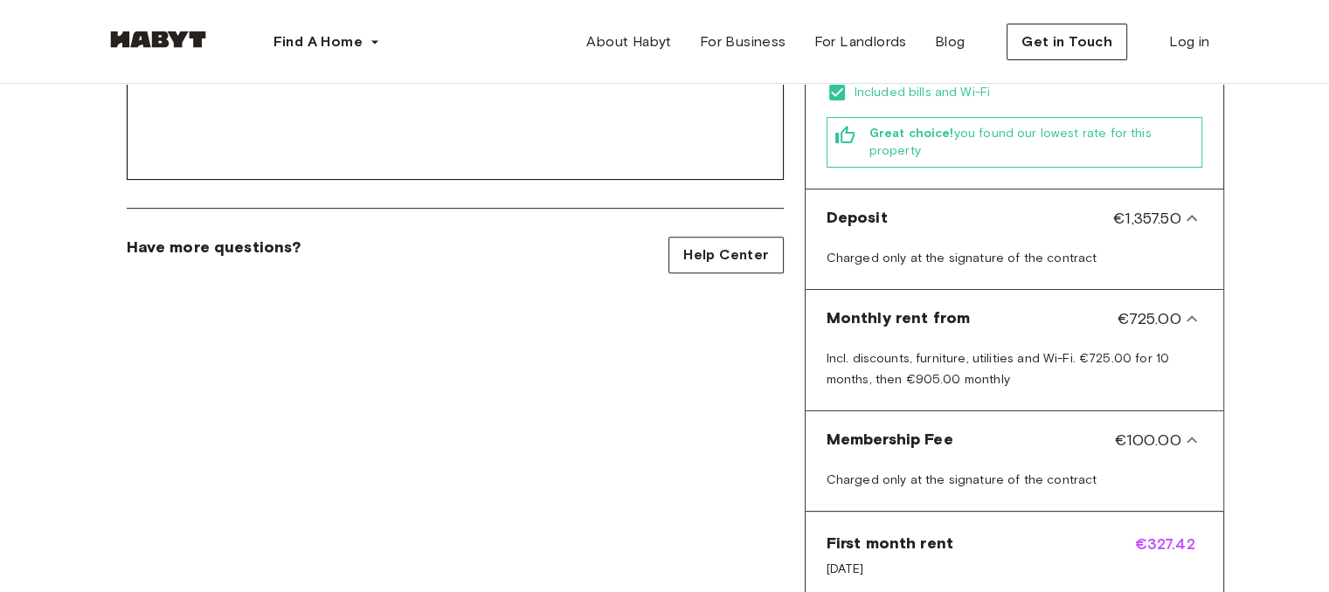
scroll to position [603, 0]
